Goal: Information Seeking & Learning: Check status

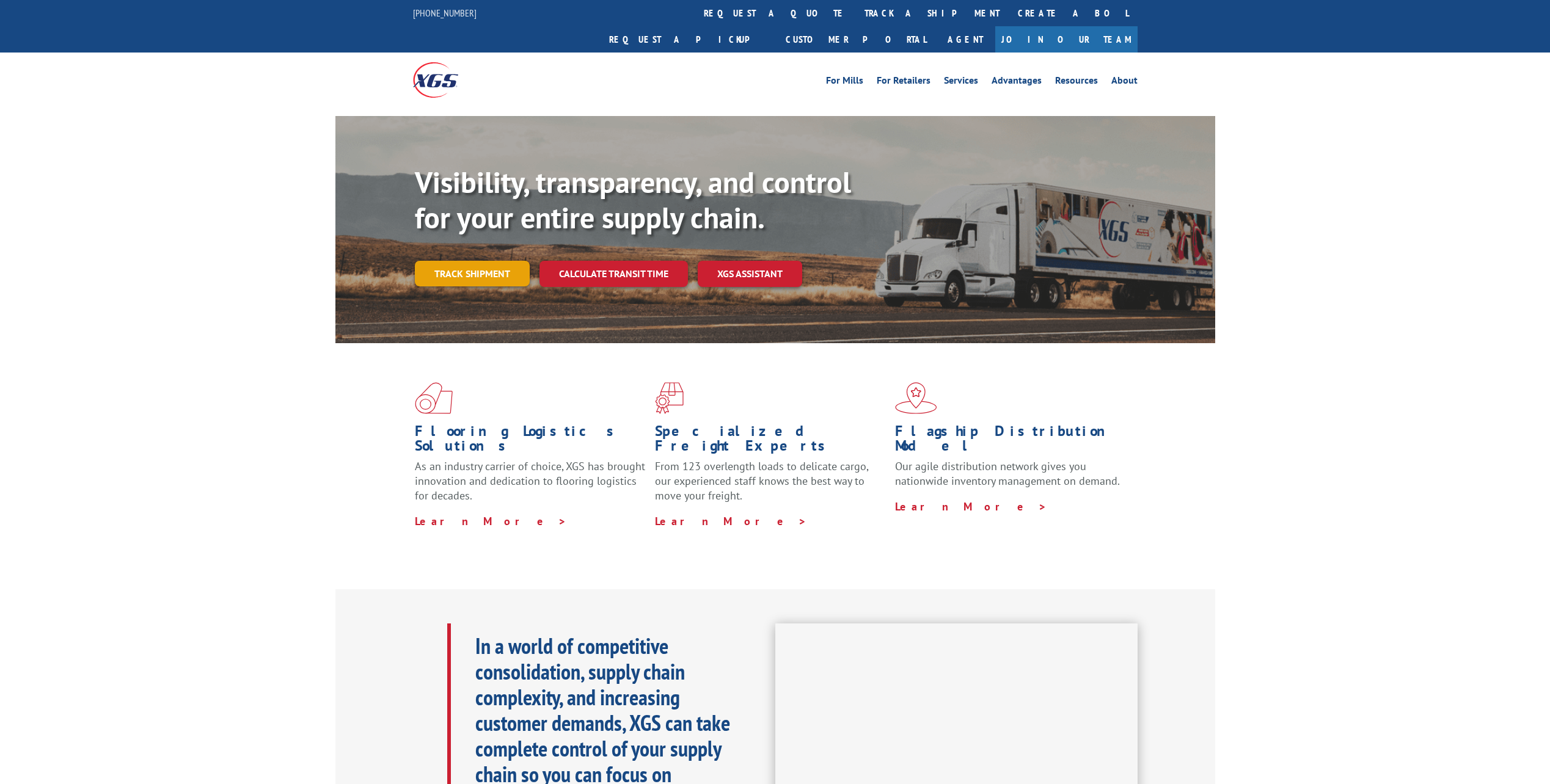
click at [470, 261] on link "Track shipment" at bounding box center [472, 274] width 115 height 25
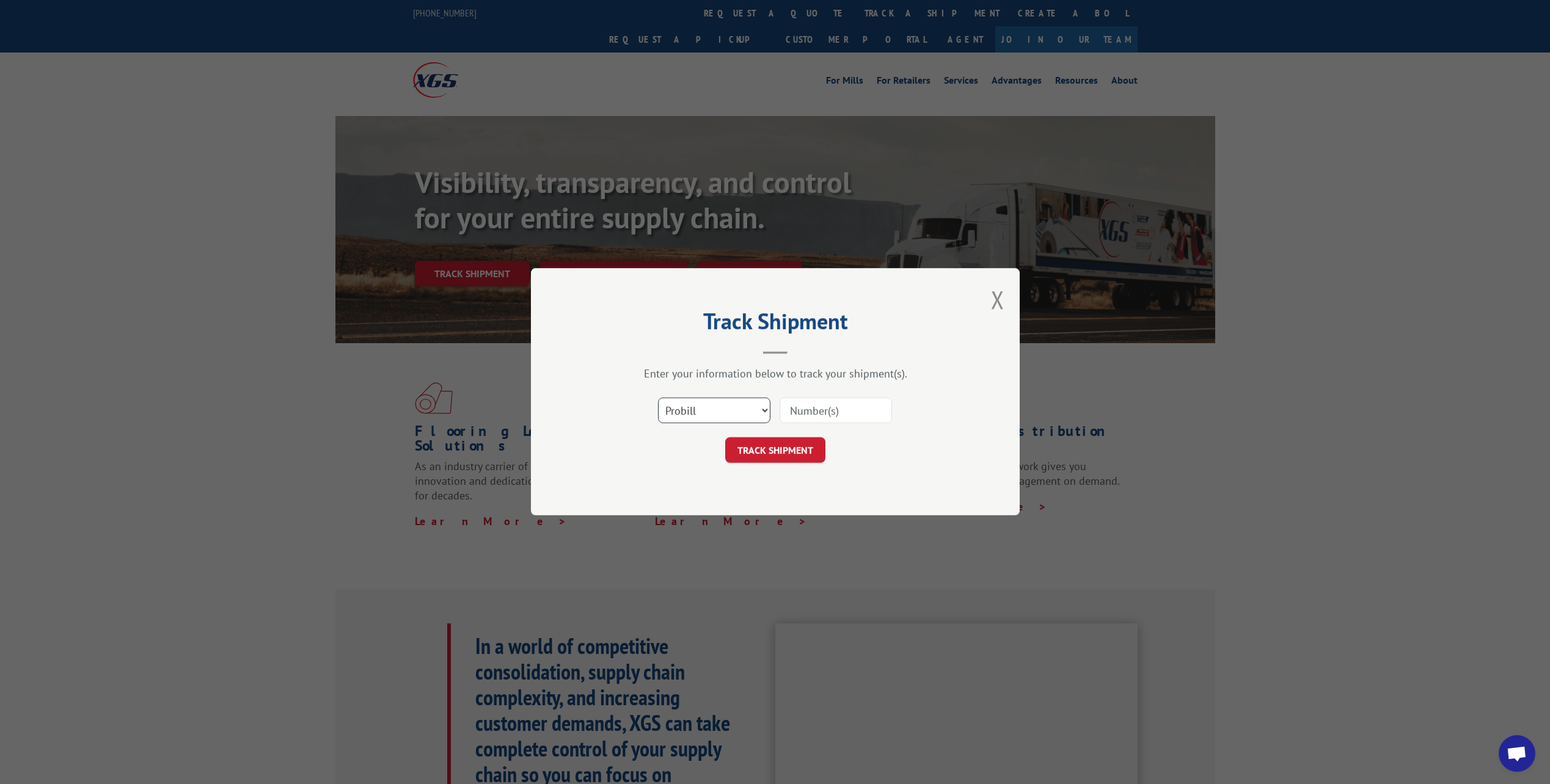
click at [759, 411] on select "Select category... Probill BOL PO" at bounding box center [714, 411] width 112 height 25
click at [813, 412] on input at bounding box center [836, 411] width 112 height 25
paste input "17538282"
type input "17538282"
click at [793, 450] on button "TRACK SHIPMENT" at bounding box center [775, 450] width 101 height 25
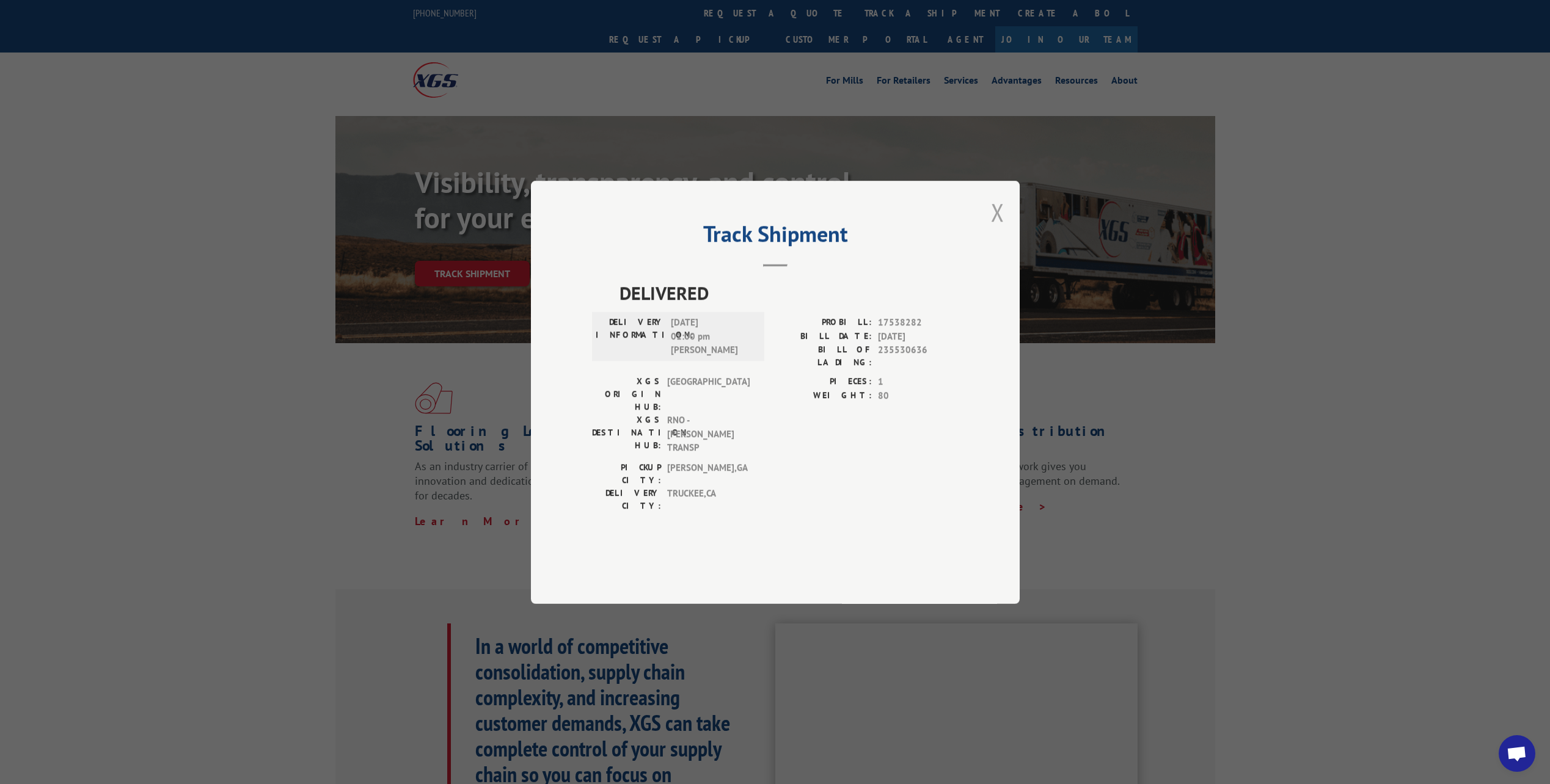
click at [996, 229] on button "Close modal" at bounding box center [997, 212] width 13 height 32
